Goal: Check status

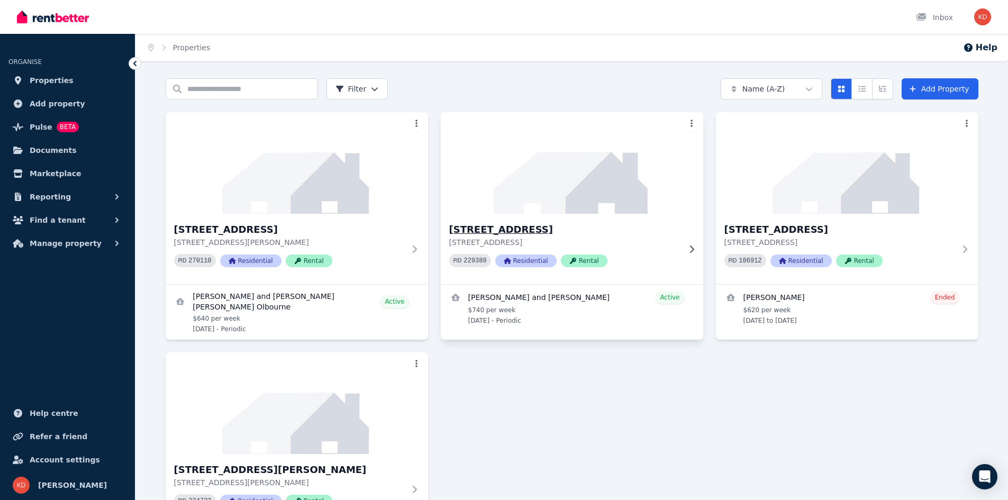
click at [493, 230] on h3 "[STREET_ADDRESS]" at bounding box center [564, 229] width 231 height 15
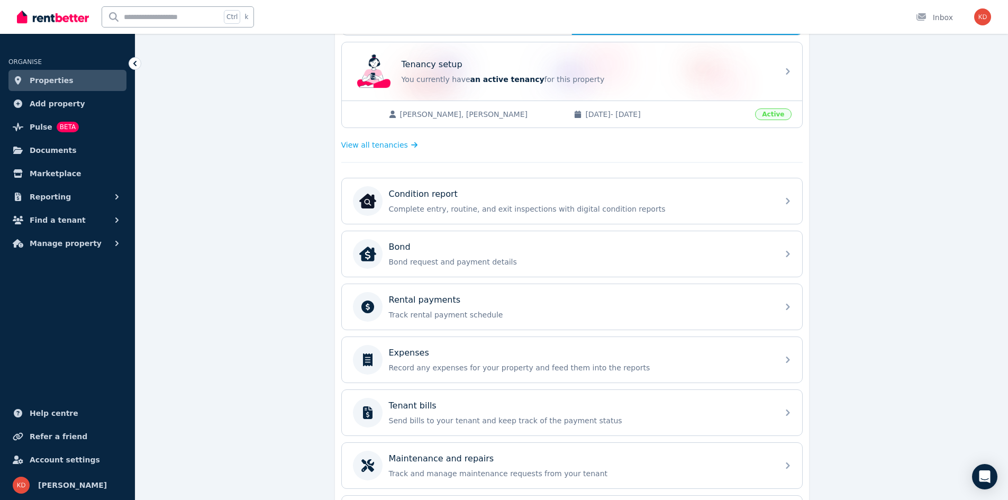
scroll to position [212, 0]
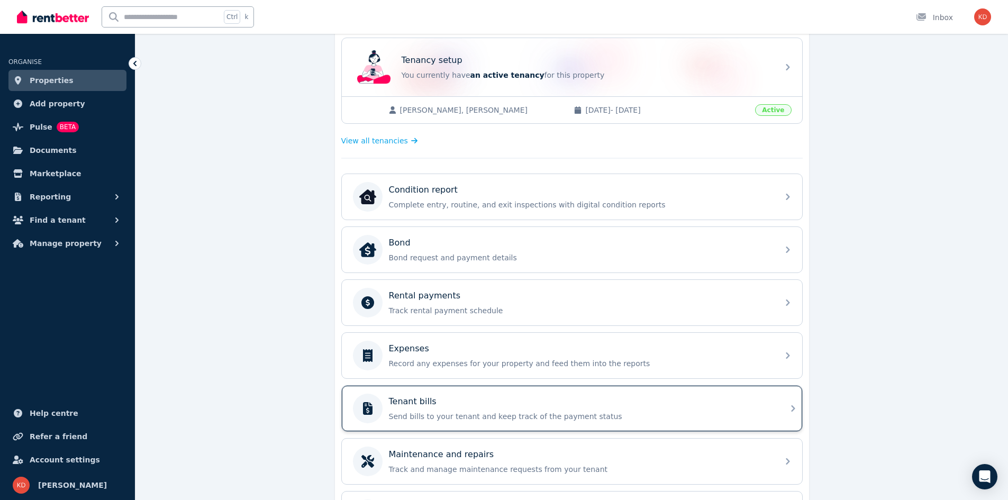
click at [414, 400] on p "Tenant bills" at bounding box center [413, 401] width 48 height 13
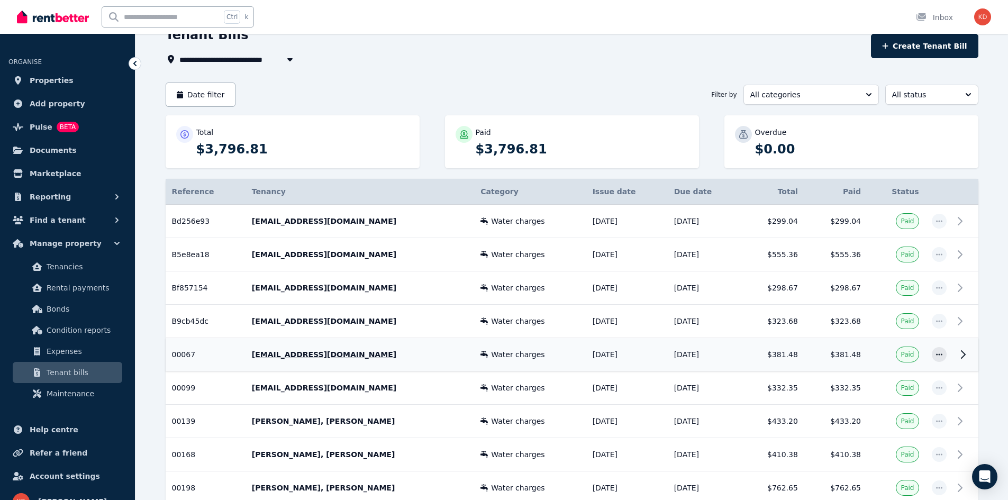
scroll to position [113, 0]
